Goal: Task Accomplishment & Management: Manage account settings

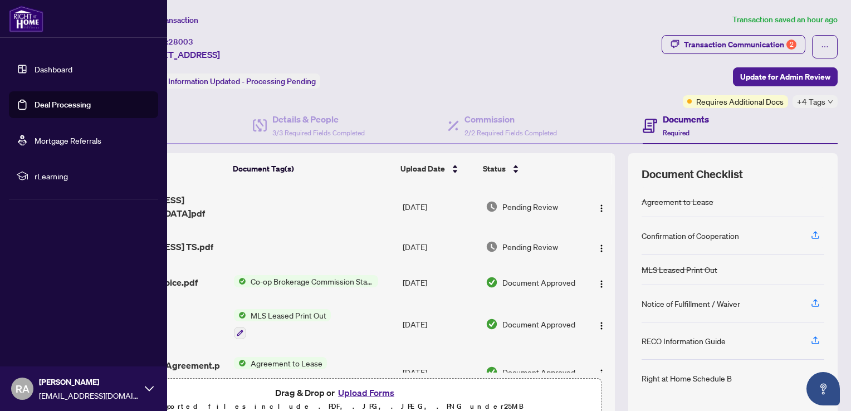
click at [69, 104] on link "Deal Processing" at bounding box center [63, 105] width 56 height 10
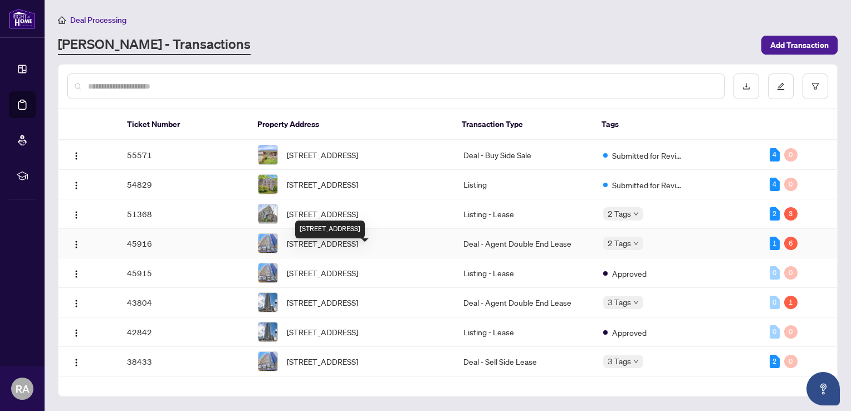
click at [309, 249] on span "[STREET_ADDRESS]" at bounding box center [322, 243] width 71 height 12
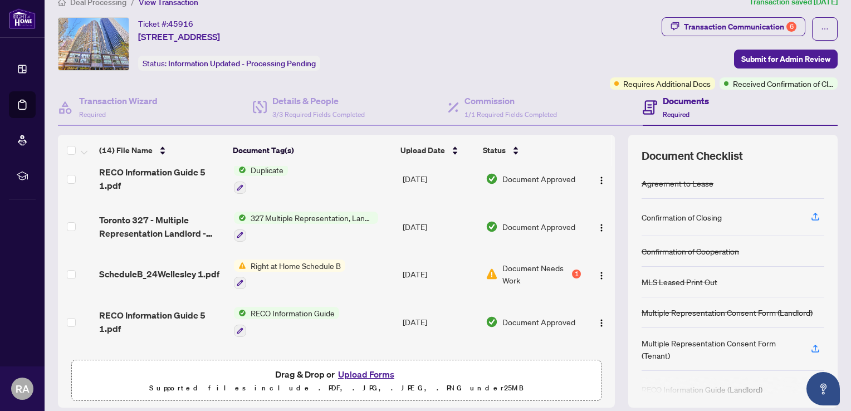
scroll to position [19, 0]
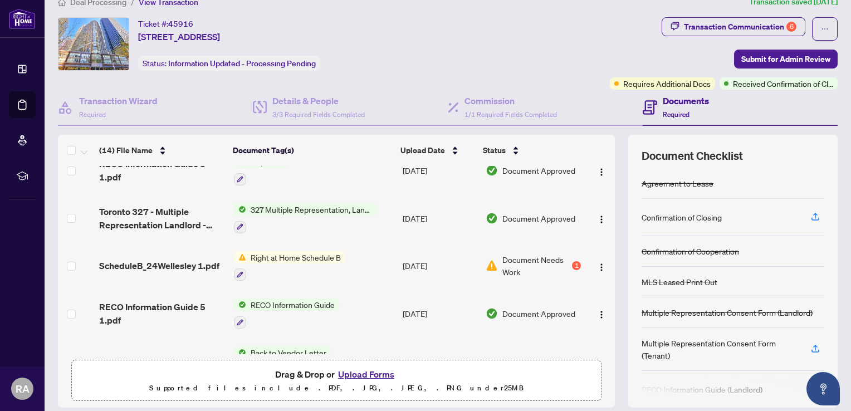
click at [552, 263] on span "Document Needs Work" at bounding box center [535, 265] width 67 height 25
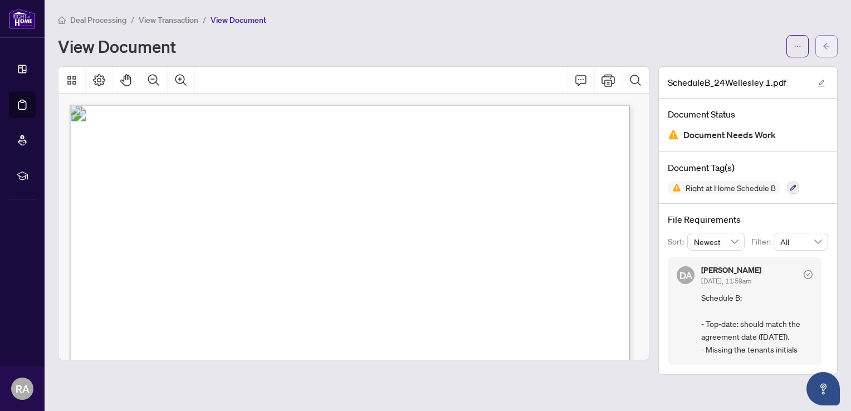
click at [829, 48] on icon "arrow-left" at bounding box center [827, 46] width 8 height 8
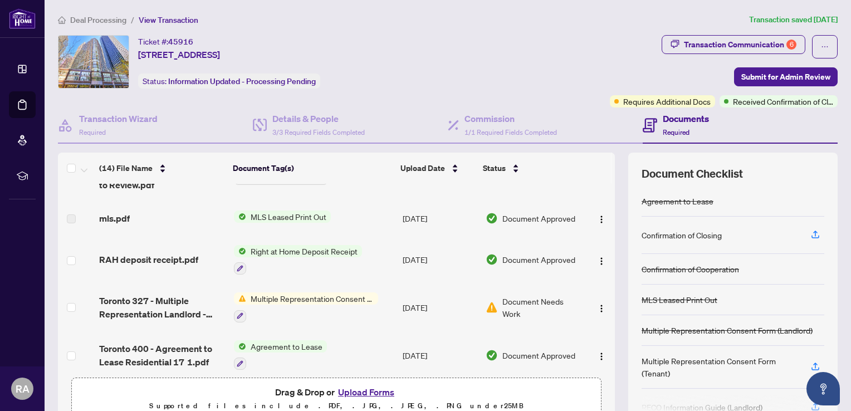
scroll to position [267, 0]
click at [510, 297] on span "Document Needs Work" at bounding box center [541, 307] width 79 height 25
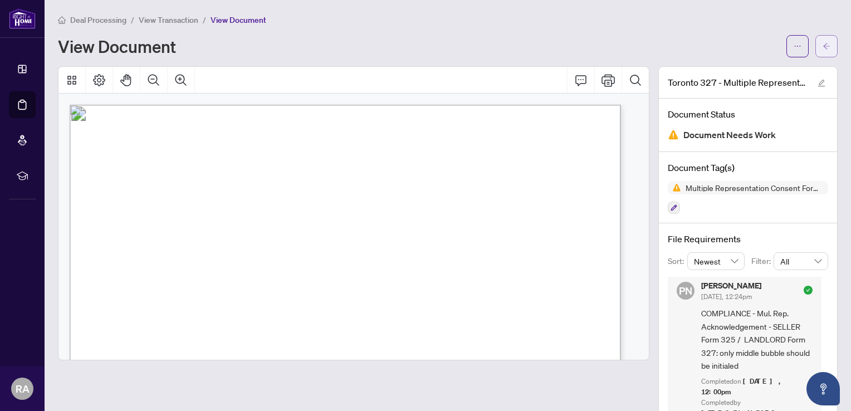
click at [823, 46] on icon "arrow-left" at bounding box center [826, 46] width 7 height 6
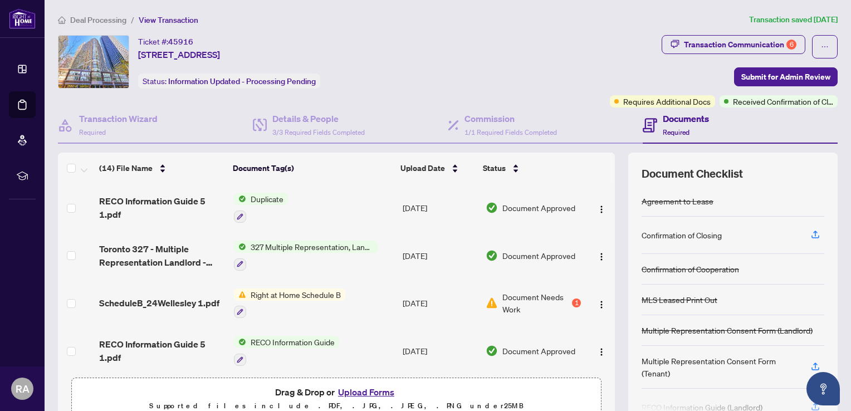
click at [363, 388] on button "Upload Forms" at bounding box center [366, 392] width 63 height 14
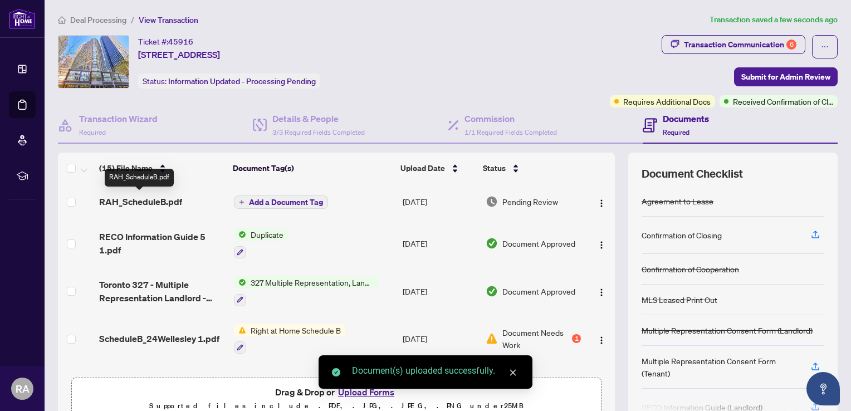
click at [158, 201] on span "RAH_ScheduleB.pdf" at bounding box center [140, 201] width 83 height 13
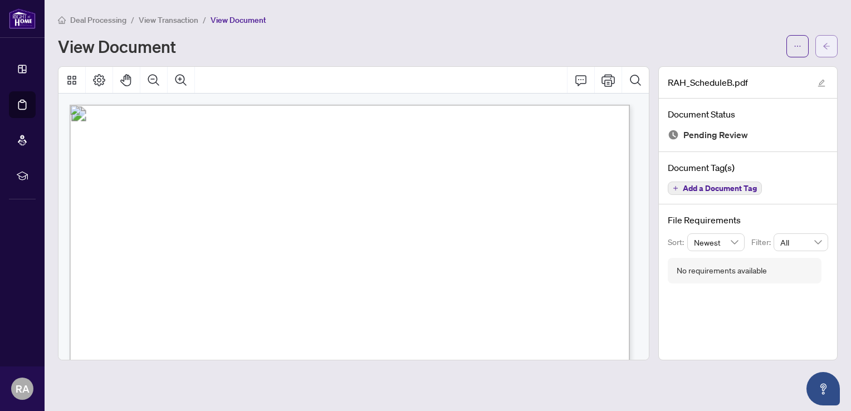
click at [826, 46] on icon "arrow-left" at bounding box center [826, 46] width 7 height 6
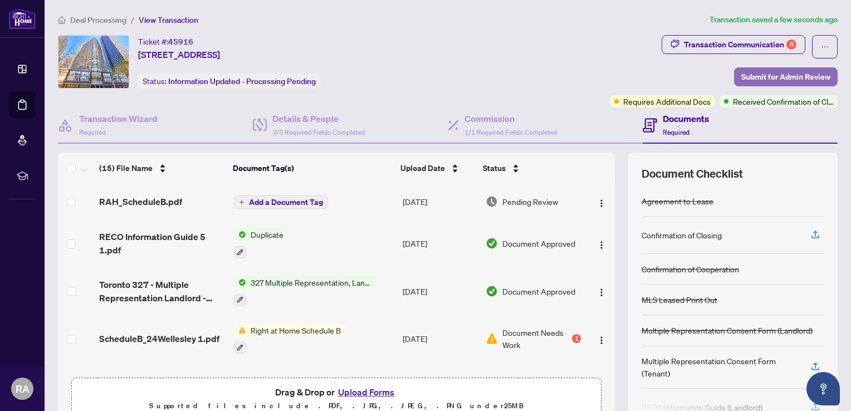
click at [766, 77] on span "Submit for Admin Review" at bounding box center [785, 77] width 89 height 18
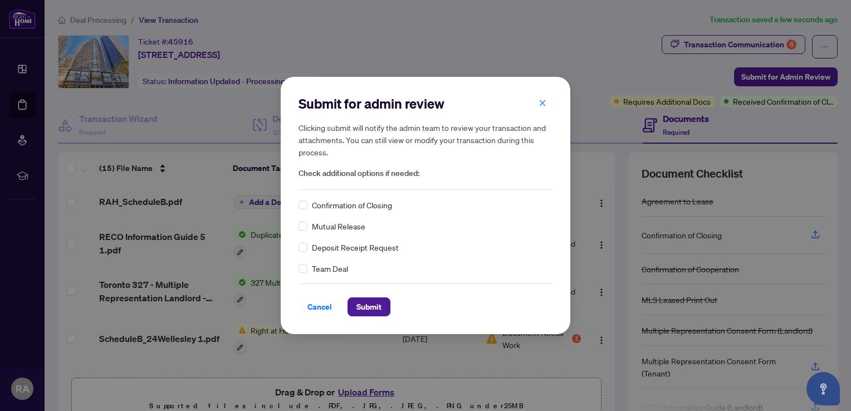
click at [298, 203] on div "Submit for admin review Clicking submit will notify the admin team to review yo…" at bounding box center [426, 205] width 290 height 257
click at [366, 304] on span "Submit" at bounding box center [368, 307] width 25 height 18
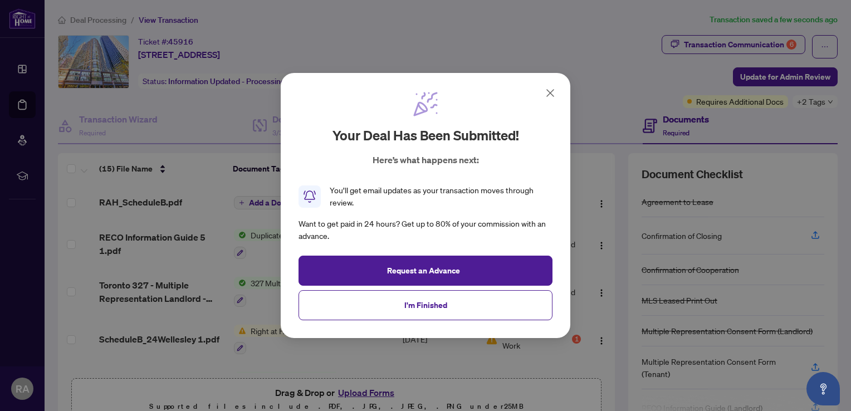
click at [551, 97] on icon at bounding box center [550, 92] width 13 height 13
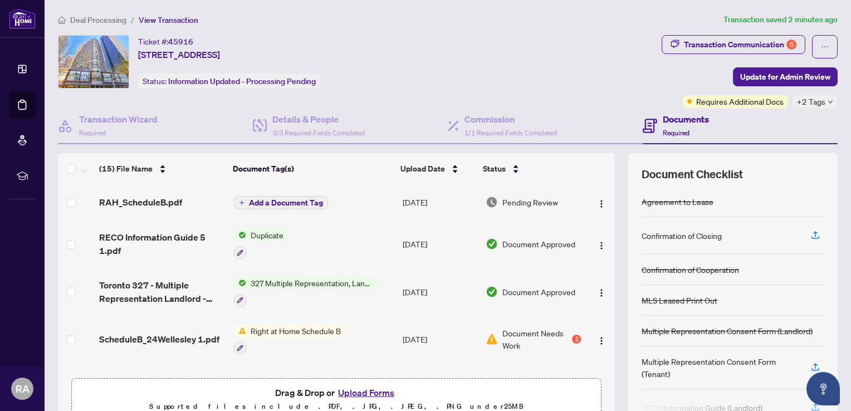
click at [271, 281] on span "327 Multiple Representation, Landlord - Acknowledgement & Consent Disclosure" at bounding box center [312, 283] width 132 height 12
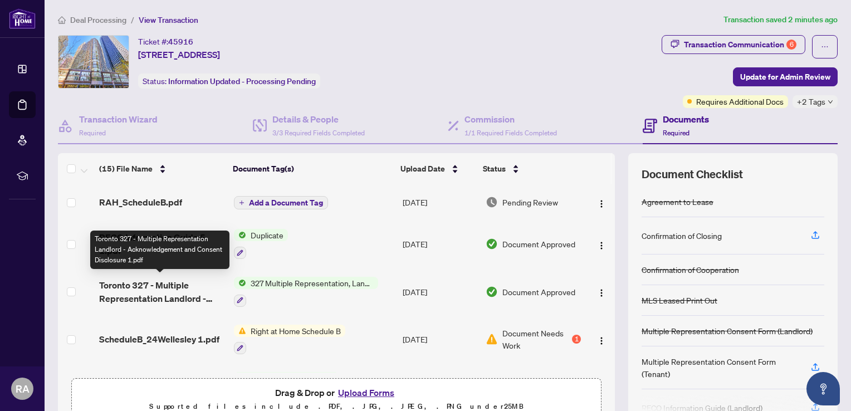
click at [156, 288] on span "Toronto 327 - Multiple Representation Landlord - Acknowledgement and Consent Di…" at bounding box center [162, 291] width 126 height 27
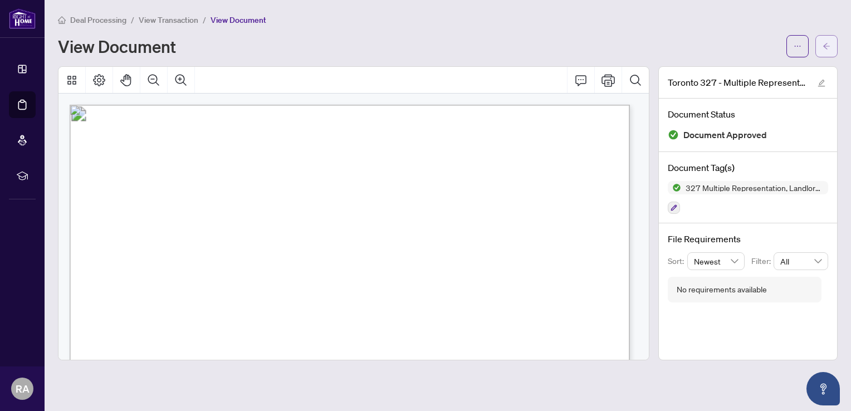
click at [825, 43] on icon "arrow-left" at bounding box center [827, 46] width 8 height 8
